Goal: Transaction & Acquisition: Book appointment/travel/reservation

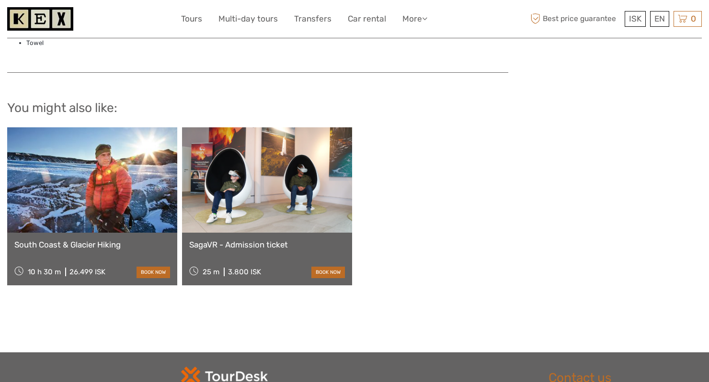
scroll to position [826, 0]
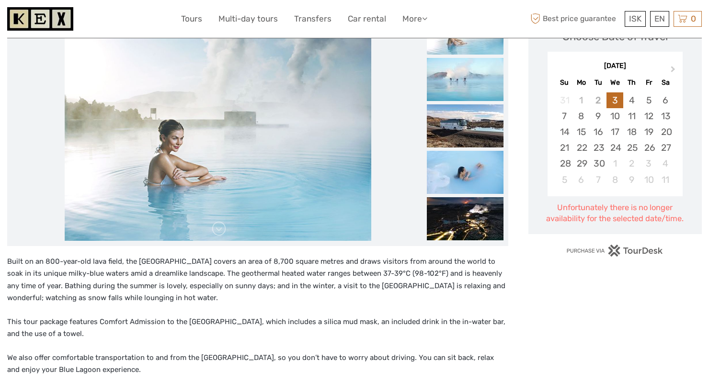
scroll to position [154, 0]
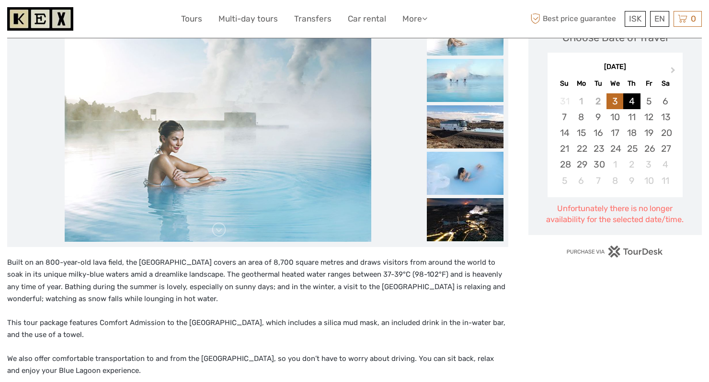
click at [632, 100] on div "4" at bounding box center [631, 101] width 17 height 16
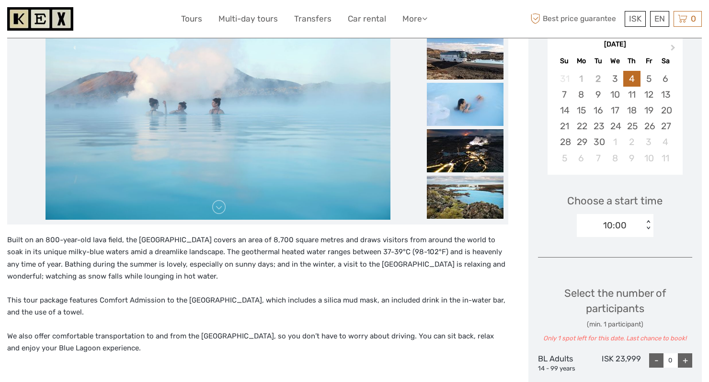
scroll to position [175, 0]
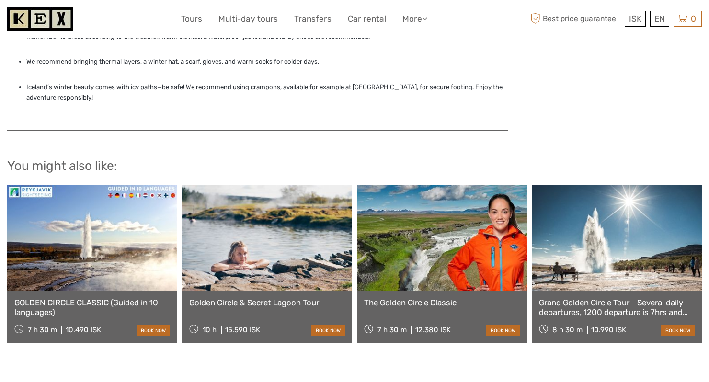
scroll to position [871, 0]
click at [622, 297] on link "Grand Golden Circle Tour - Several daily departures, 1200 departure is 7hrs and…" at bounding box center [617, 307] width 156 height 20
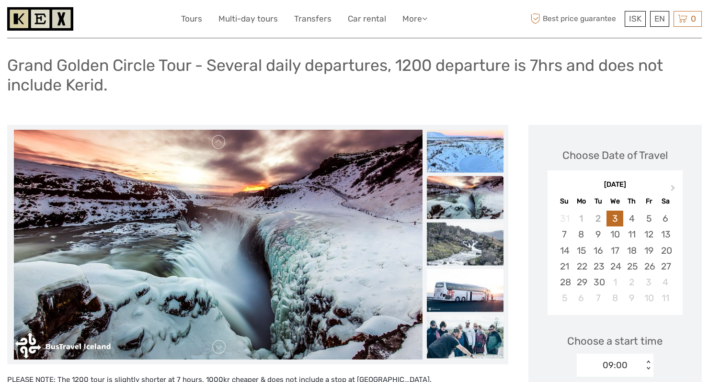
scroll to position [32, 0]
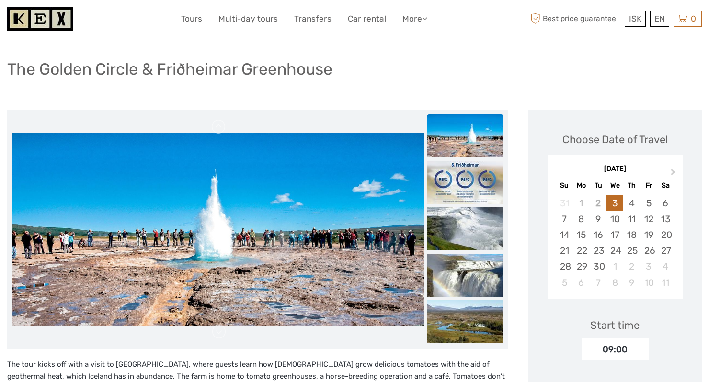
scroll to position [54, 0]
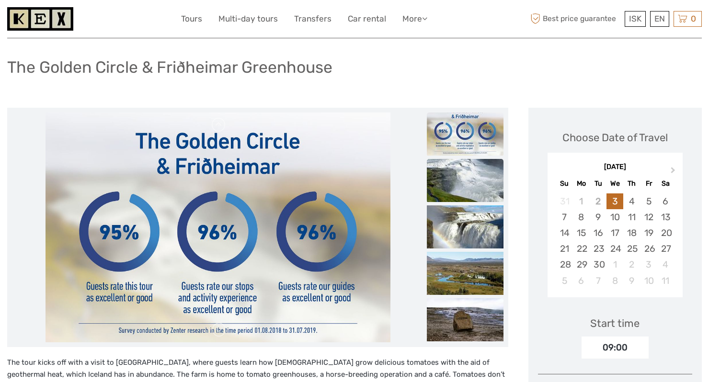
click at [454, 184] on img at bounding box center [465, 180] width 77 height 43
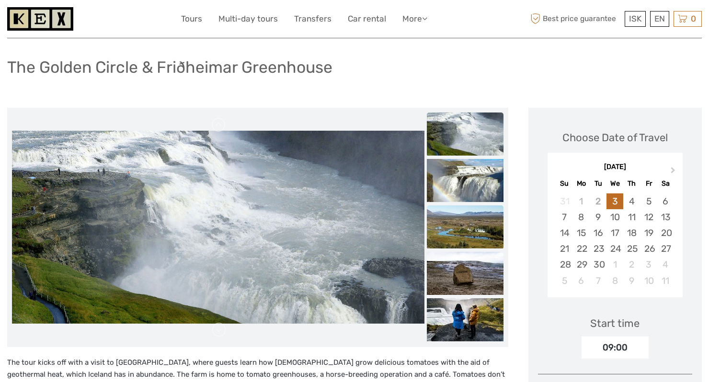
click at [469, 230] on img at bounding box center [465, 226] width 77 height 43
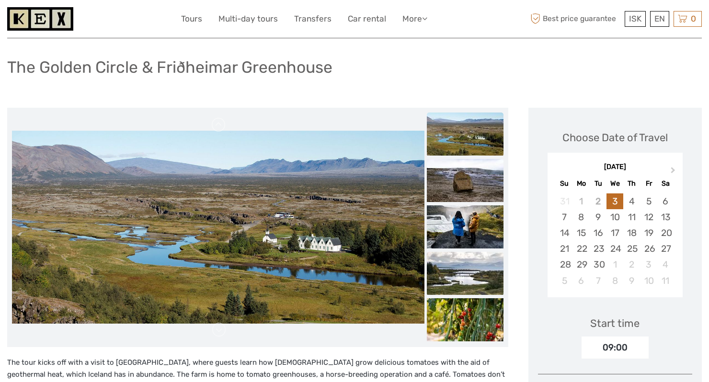
click at [473, 260] on img at bounding box center [465, 273] width 77 height 43
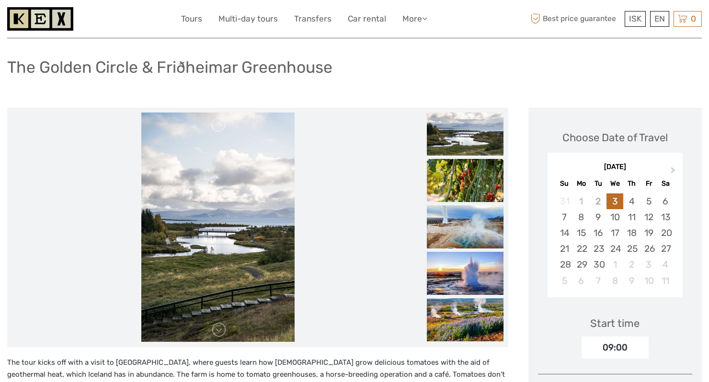
click at [483, 190] on img at bounding box center [465, 180] width 77 height 43
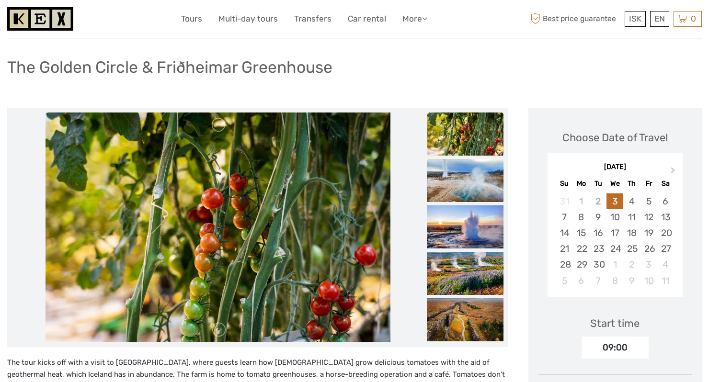
click at [480, 188] on img at bounding box center [465, 180] width 77 height 43
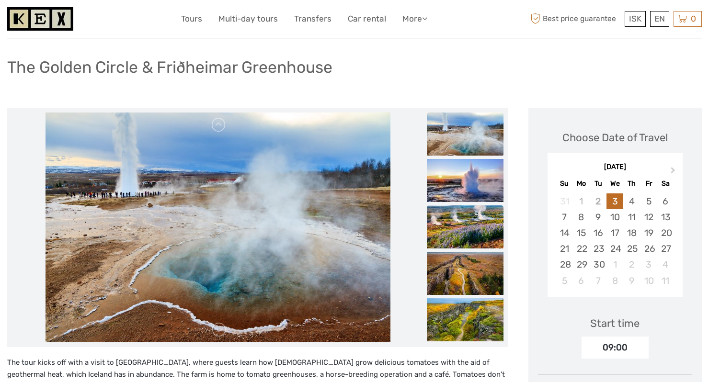
click at [476, 214] on img at bounding box center [465, 226] width 77 height 43
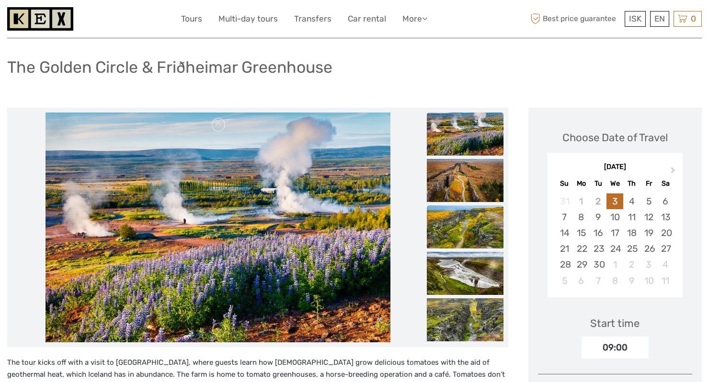
click at [475, 231] on img at bounding box center [465, 226] width 77 height 43
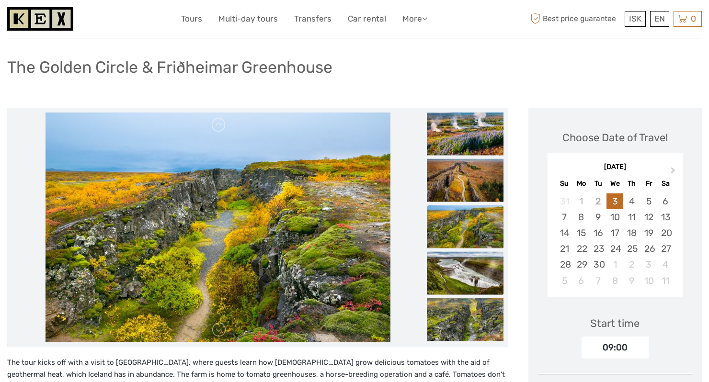
click at [470, 272] on img at bounding box center [465, 272] width 77 height 43
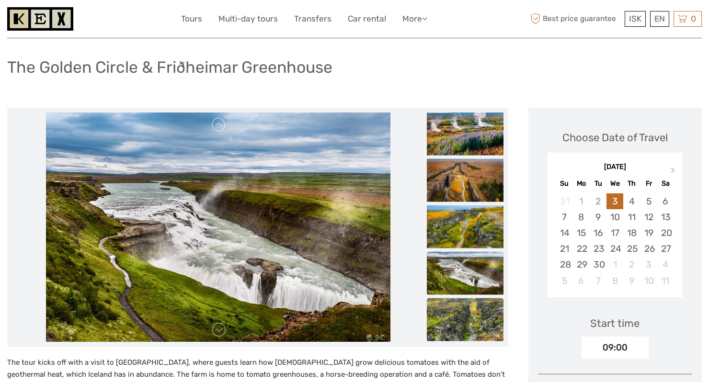
click at [467, 317] on img at bounding box center [465, 319] width 77 height 43
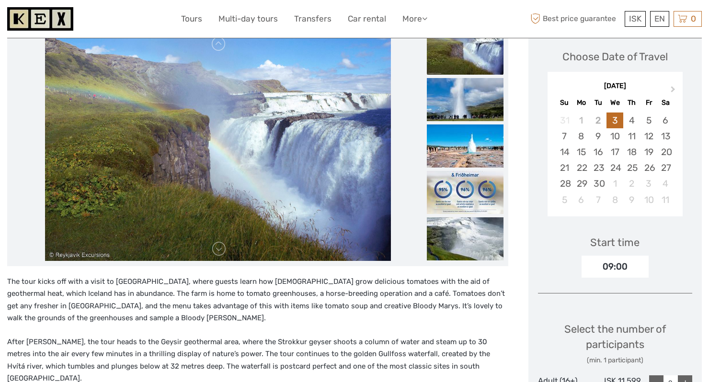
scroll to position [132, 0]
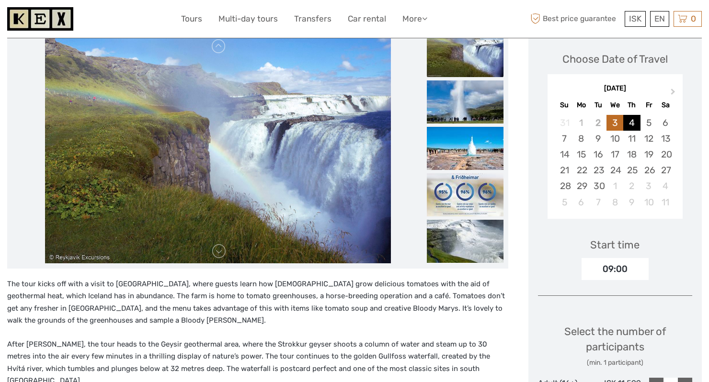
click at [630, 121] on div "4" at bounding box center [631, 123] width 17 height 16
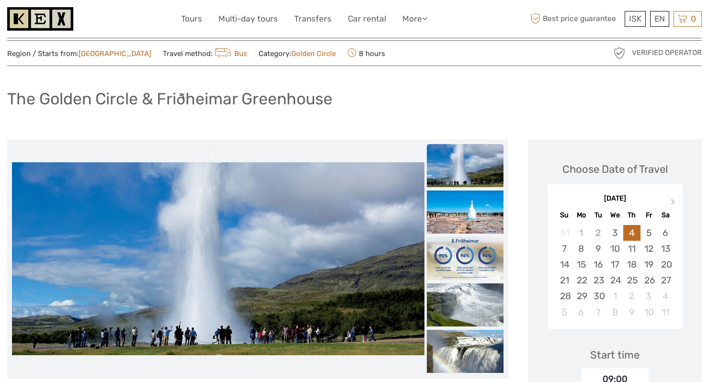
scroll to position [0, 0]
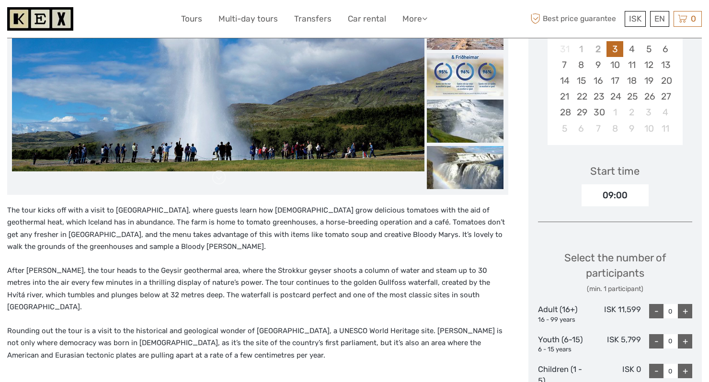
scroll to position [199, 0]
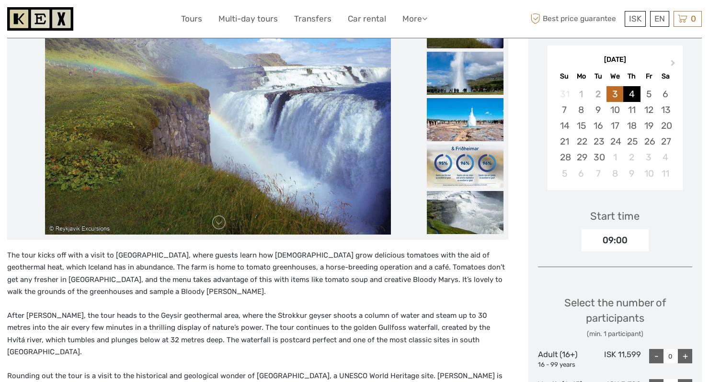
click at [632, 94] on div "4" at bounding box center [631, 94] width 17 height 16
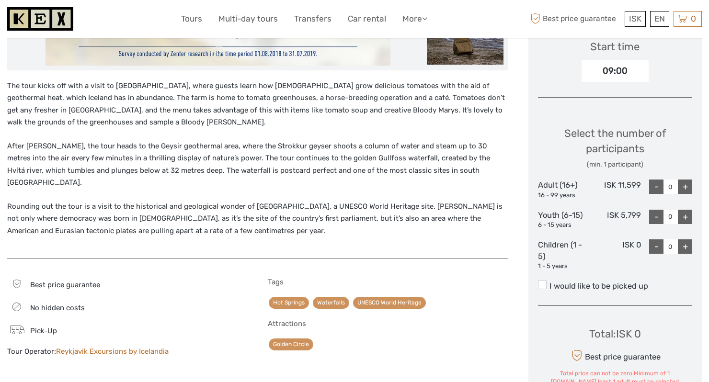
scroll to position [329, 0]
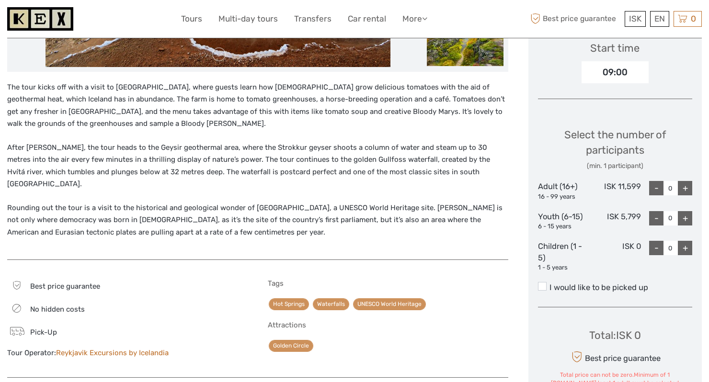
click at [689, 185] on div "+" at bounding box center [684, 188] width 14 height 14
type input "1"
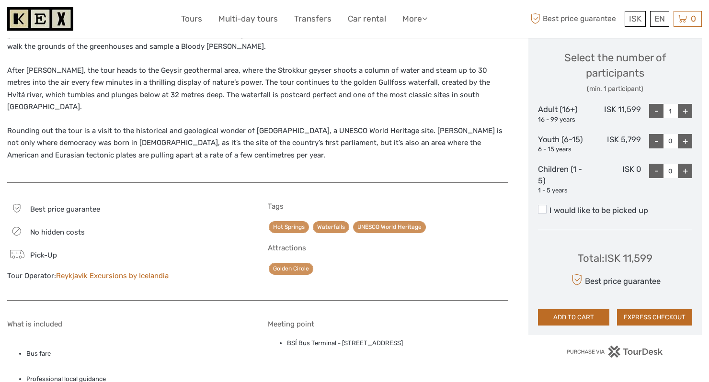
scroll to position [408, 0]
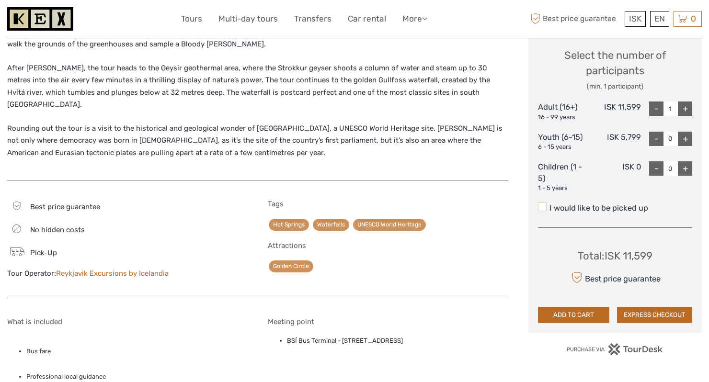
click at [543, 207] on span at bounding box center [542, 207] width 9 height 9
click at [549, 204] on input "I would like to be picked up" at bounding box center [549, 204] width 0 height 0
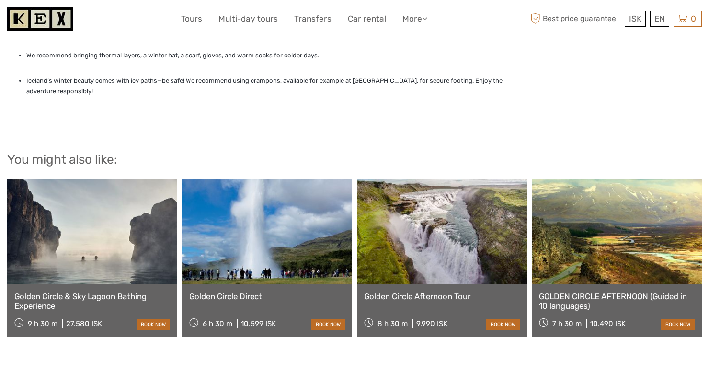
scroll to position [878, 0]
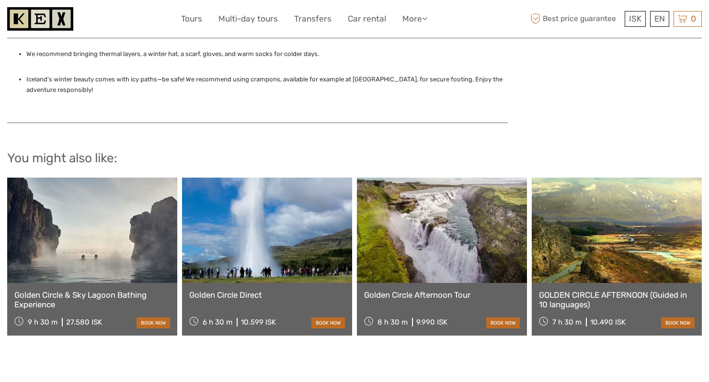
click at [465, 236] on link at bounding box center [442, 230] width 170 height 105
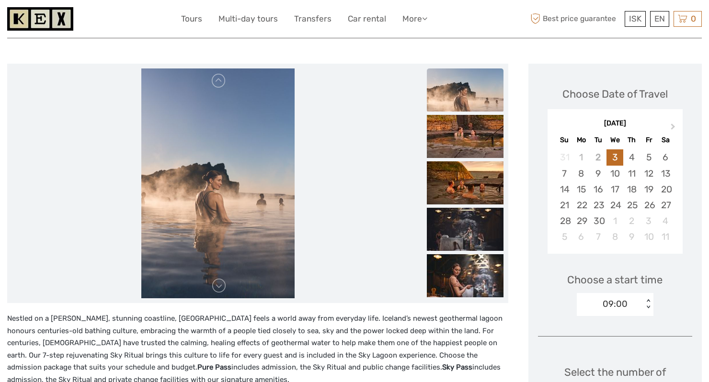
scroll to position [88, 0]
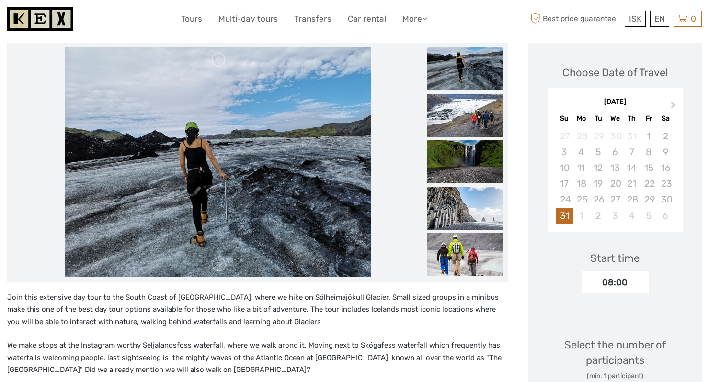
scroll to position [109, 0]
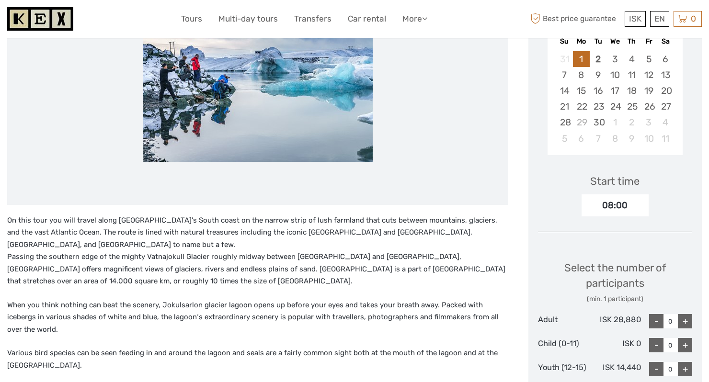
scroll to position [182, 0]
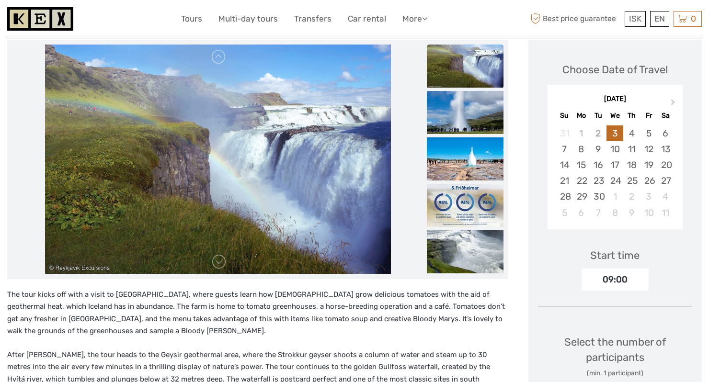
scroll to position [123, 0]
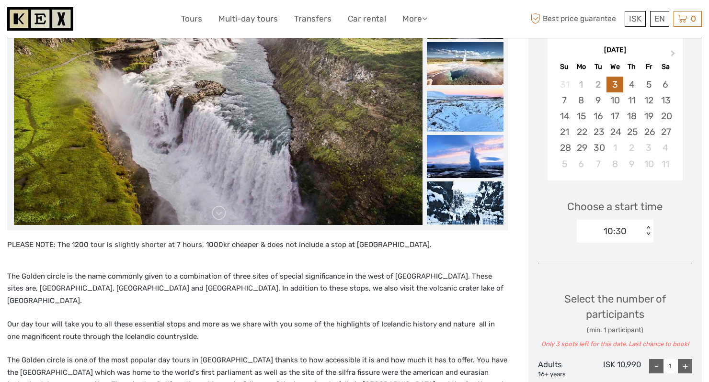
scroll to position [171, 0]
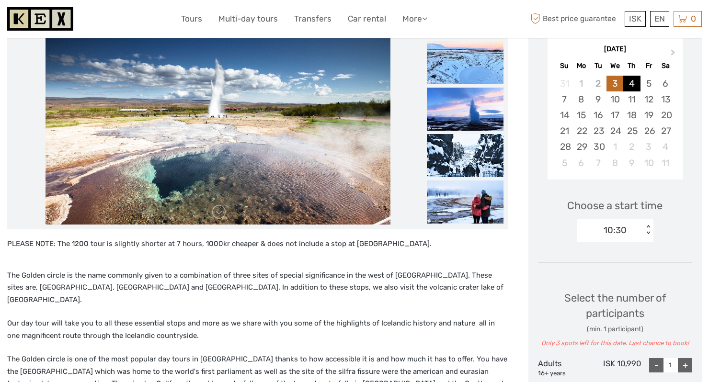
click at [634, 83] on div "4" at bounding box center [631, 84] width 17 height 16
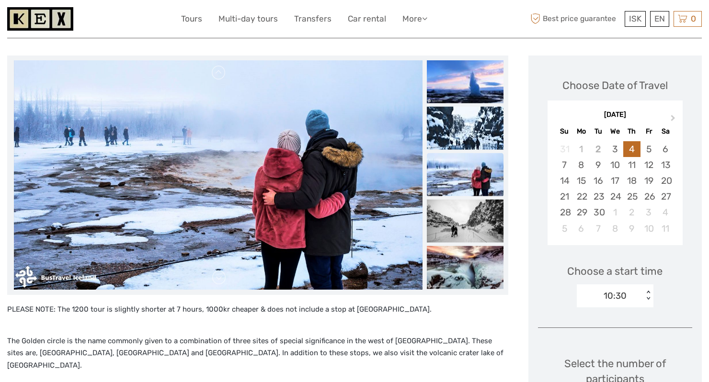
scroll to position [0, 0]
